Goal: Task Accomplishment & Management: Complete application form

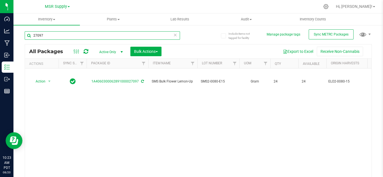
click at [77, 37] on input "27097" at bounding box center [102, 35] width 155 height 8
type input "27612"
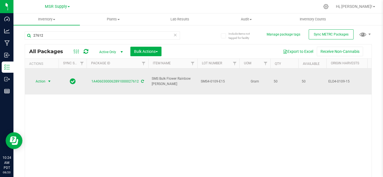
click at [45, 78] on span "Action" at bounding box center [38, 82] width 15 height 8
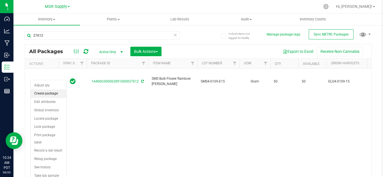
click at [51, 92] on li "Create package" at bounding box center [48, 94] width 35 height 8
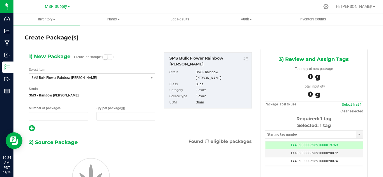
type input "1"
type input "0.0000"
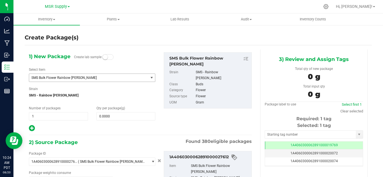
type input "0.0000 g"
click at [102, 79] on span "SMS Bulk Flower Rainbow [PERSON_NAME]" at bounding box center [86, 78] width 110 height 4
click at [92, 78] on span "SMS Bulk Flower Rainbow [PERSON_NAME]" at bounding box center [86, 78] width 110 height 4
click at [87, 82] on span "SMS Bulk Flower Rainbow [PERSON_NAME]" at bounding box center [88, 78] width 119 height 8
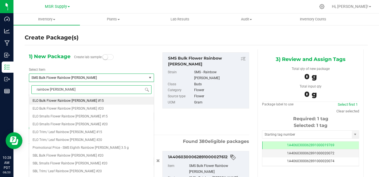
type input "rainbow [PERSON_NAME] #"
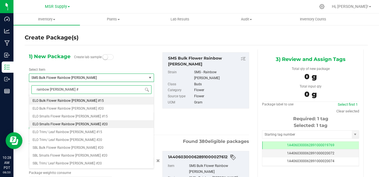
click at [77, 123] on span "ELO Smalls Flower Rainbow [PERSON_NAME] #20" at bounding box center [70, 124] width 75 height 4
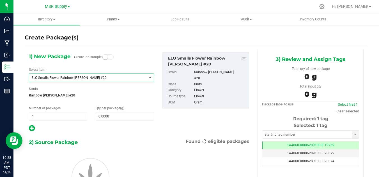
type input "0.0000"
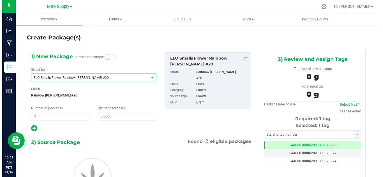
scroll to position [5359, 0]
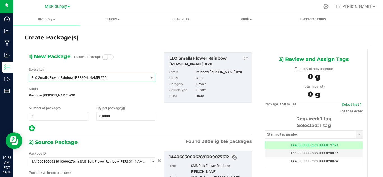
type input "0.0000 g"
click at [121, 114] on span "0.0000 0" at bounding box center [125, 116] width 59 height 8
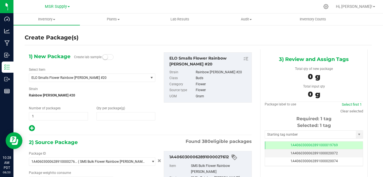
type input "0.0000"
click at [120, 119] on span "0.0000 0" at bounding box center [125, 116] width 59 height 8
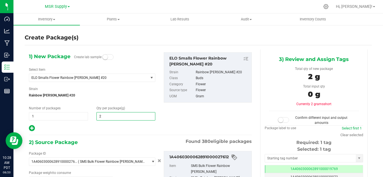
type input "26"
type input "26.0000"
click at [110, 131] on div at bounding box center [92, 128] width 126 height 7
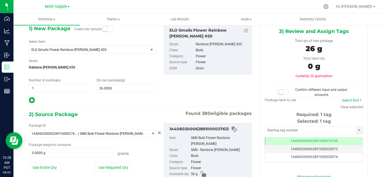
drag, startPoint x: 115, startPoint y: 167, endPoint x: 219, endPoint y: 128, distance: 111.5
click at [115, 167] on button "Use Required Qty" at bounding box center [113, 168] width 37 height 10
type input "26.0000 g"
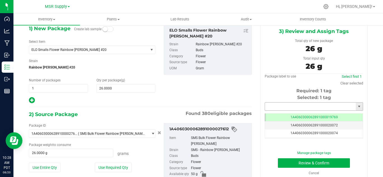
click at [301, 105] on input "text" at bounding box center [310, 107] width 91 height 8
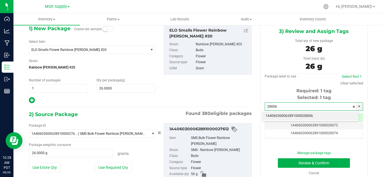
click at [304, 115] on li "1A4060300062891000028006" at bounding box center [310, 116] width 96 height 8
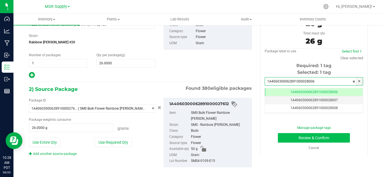
type input "1A4060300062891000028006"
click at [298, 135] on button "Review & Confirm" at bounding box center [314, 138] width 72 height 10
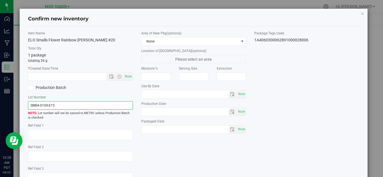
click at [38, 106] on input "SMS4-0109-E15" at bounding box center [80, 105] width 105 height 8
click at [64, 106] on input "ELO4-0109-15" at bounding box center [80, 105] width 105 height 8
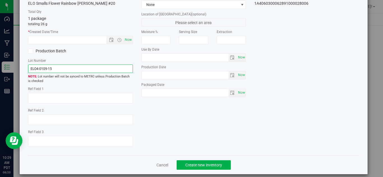
scroll to position [43, 0]
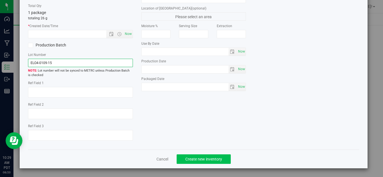
type input "ELO4-0109-15"
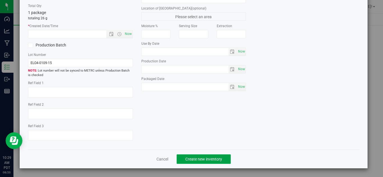
click at [211, 156] on button "Create new inventory" at bounding box center [204, 160] width 54 height 10
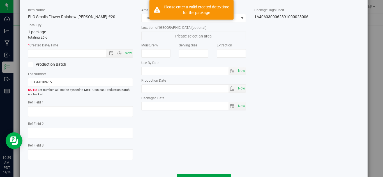
scroll to position [15, 0]
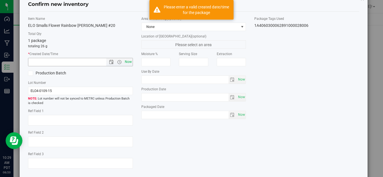
click at [128, 60] on span "Now" at bounding box center [128, 62] width 10 height 8
type input "[DATE] 10:29 AM"
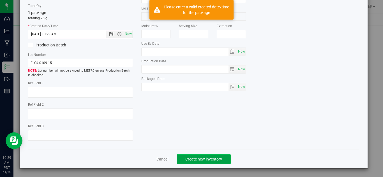
click at [216, 161] on span "Create new inventory" at bounding box center [203, 159] width 37 height 4
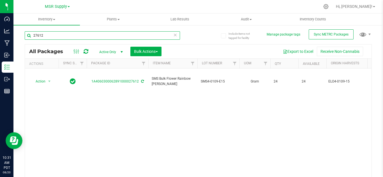
click at [60, 36] on input "27612" at bounding box center [102, 35] width 155 height 8
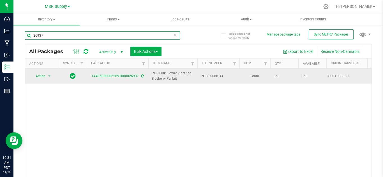
type input "26937"
click at [44, 77] on span "Action" at bounding box center [38, 76] width 15 height 8
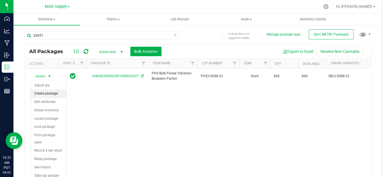
click at [50, 92] on li "Create package" at bounding box center [48, 94] width 35 height 8
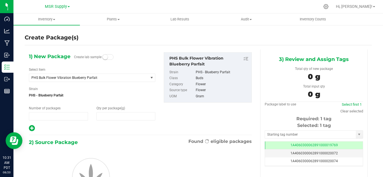
type input "1"
type input "0.0000"
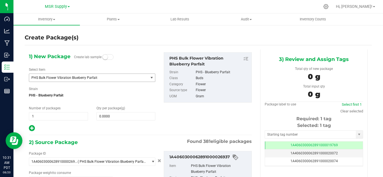
scroll to position [0, 0]
click at [98, 80] on span "PHS Bulk Flower Vibration Blueberry Parfait" at bounding box center [88, 78] width 119 height 8
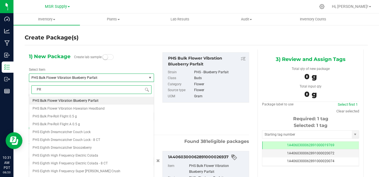
type input "PRE"
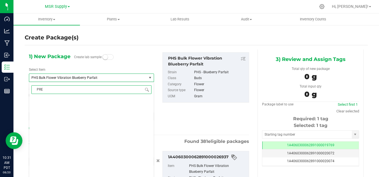
scroll to position [0, 0]
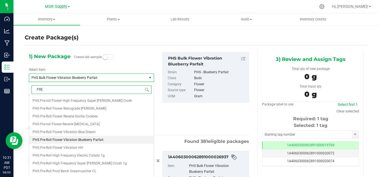
click at [86, 140] on span "PHS Pre-Roll Flower Vibration Blueberry Parfait" at bounding box center [68, 140] width 71 height 4
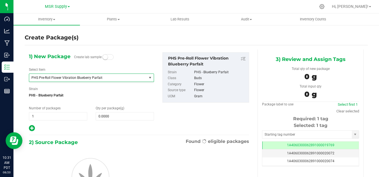
type input "0.0000"
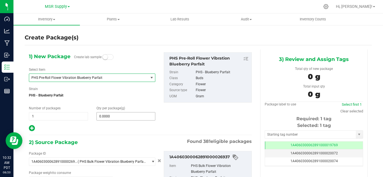
click at [113, 116] on span "0.0000 0" at bounding box center [125, 116] width 59 height 8
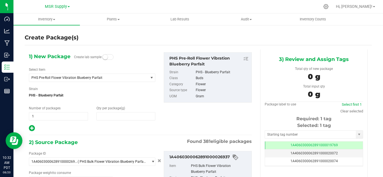
type input "0.0000"
click at [113, 115] on span at bounding box center [125, 116] width 59 height 8
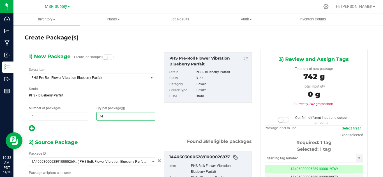
type input "742"
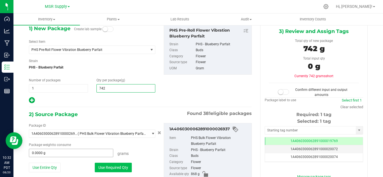
type input "742.0000"
click at [101, 165] on button "Use Required Qty" at bounding box center [113, 168] width 37 height 10
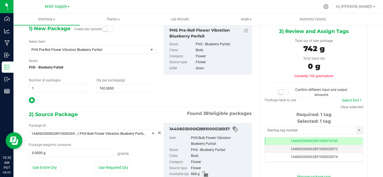
type input "742.0000 g"
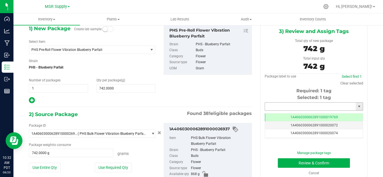
click at [296, 105] on input "text" at bounding box center [310, 107] width 91 height 8
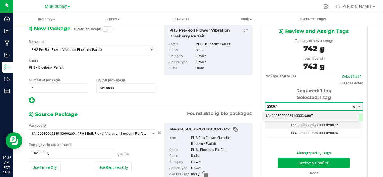
click at [301, 113] on li "1A4060300062891000028007" at bounding box center [310, 116] width 96 height 8
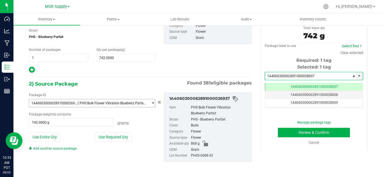
scroll to position [59, 0]
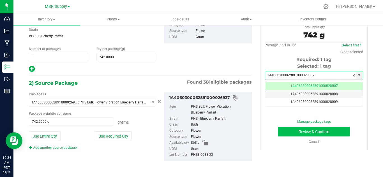
type input "1A4060300062891000028007"
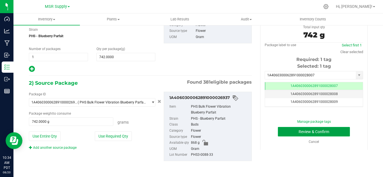
click at [332, 131] on button "Review & Confirm" at bounding box center [314, 132] width 72 height 10
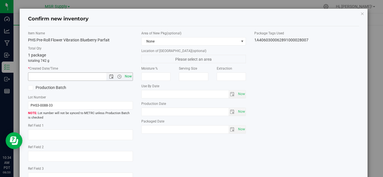
click at [124, 77] on span "Now" at bounding box center [128, 77] width 10 height 8
type input "[DATE] 10:34 AM"
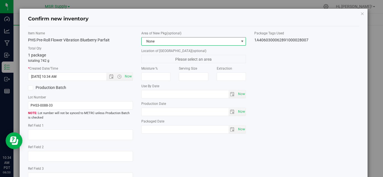
click at [186, 43] on span "None" at bounding box center [190, 42] width 97 height 8
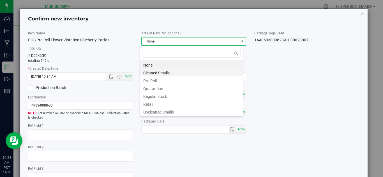
scroll to position [8, 103]
click at [158, 80] on li "Pre-Roll" at bounding box center [191, 80] width 103 height 8
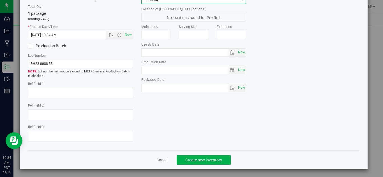
scroll to position [43, 0]
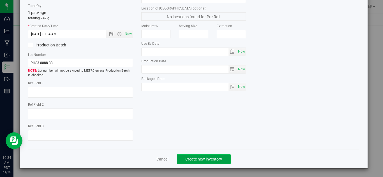
click at [207, 162] on button "Create new inventory" at bounding box center [204, 160] width 54 height 10
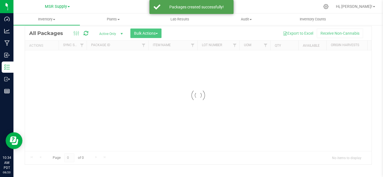
scroll to position [18, 0]
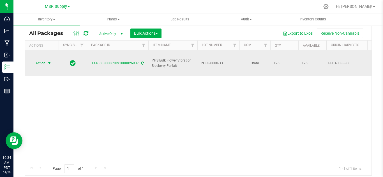
click at [44, 59] on span "Action" at bounding box center [38, 63] width 15 height 8
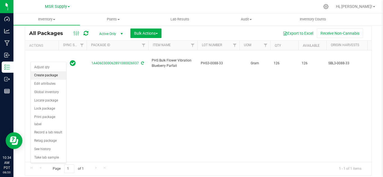
click at [48, 76] on li "Create package" at bounding box center [48, 75] width 35 height 8
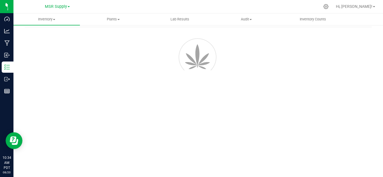
scroll to position [22, 0]
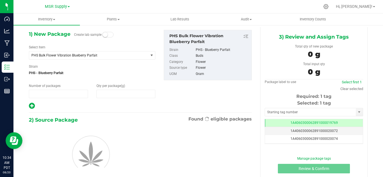
type input "1"
type input "0.0000"
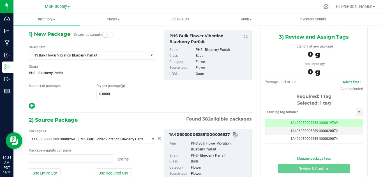
type input "0.0000 g"
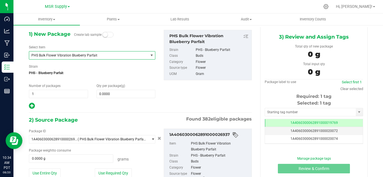
click at [102, 55] on span "PHS Bulk Flower Vibration Blueberry Parfait" at bounding box center [86, 56] width 110 height 4
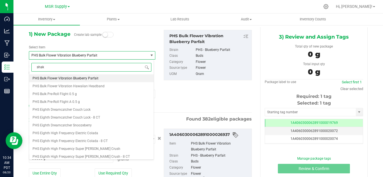
type input "shake"
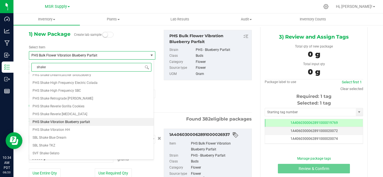
click at [71, 124] on li "PHS Shake Vibration Blueberry parfait" at bounding box center [91, 122] width 124 height 8
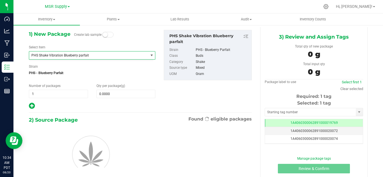
type input "0.0000"
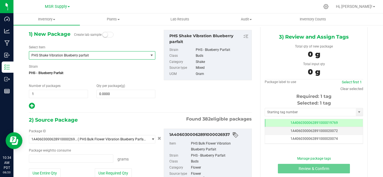
type input "0.0000 g"
click at [113, 94] on span at bounding box center [125, 94] width 59 height 8
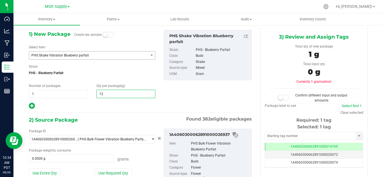
type input "126"
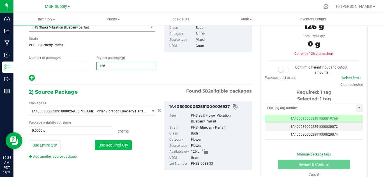
type input "126.0000"
click at [110, 145] on button "Use Required Qty" at bounding box center [113, 146] width 37 height 10
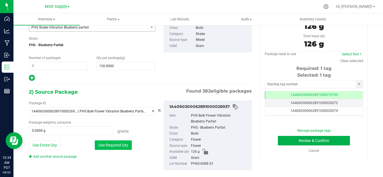
type input "126.0000 g"
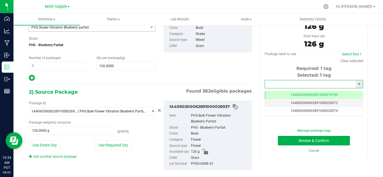
click at [294, 86] on input "text" at bounding box center [310, 84] width 91 height 8
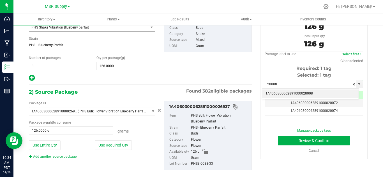
click at [308, 91] on li "1A4060300062891000028008" at bounding box center [310, 94] width 96 height 8
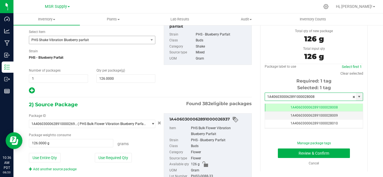
scroll to position [50, 0]
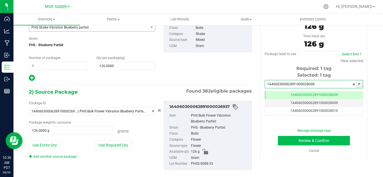
type input "1A4060300062891000028008"
click at [305, 140] on button "Review & Confirm" at bounding box center [314, 141] width 72 height 10
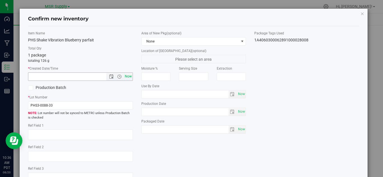
click at [128, 75] on span "Now" at bounding box center [128, 77] width 10 height 8
type input "[DATE] 10:36 AM"
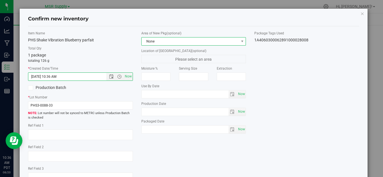
click at [210, 42] on span "None" at bounding box center [190, 42] width 97 height 8
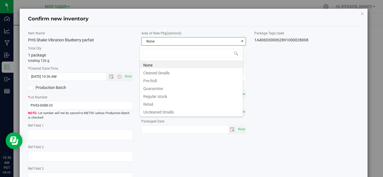
scroll to position [8, 103]
click at [157, 82] on li "Pre-Roll" at bounding box center [191, 80] width 103 height 8
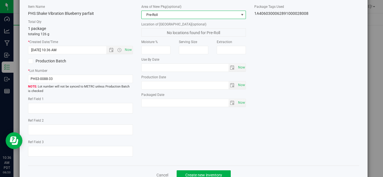
scroll to position [43, 0]
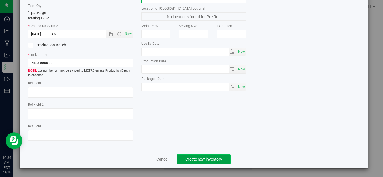
click at [225, 157] on button "Create new inventory" at bounding box center [204, 160] width 54 height 10
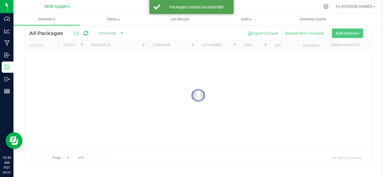
scroll to position [18, 0]
